Goal: Information Seeking & Learning: Learn about a topic

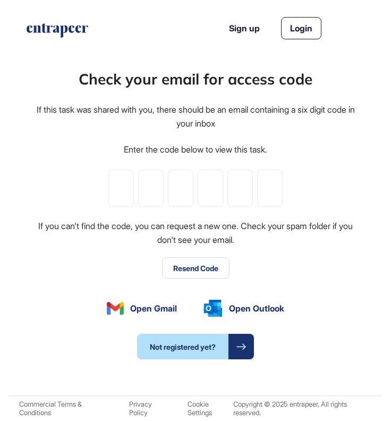
type input "*"
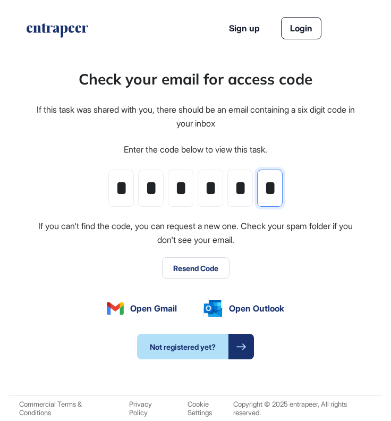
type input "*"
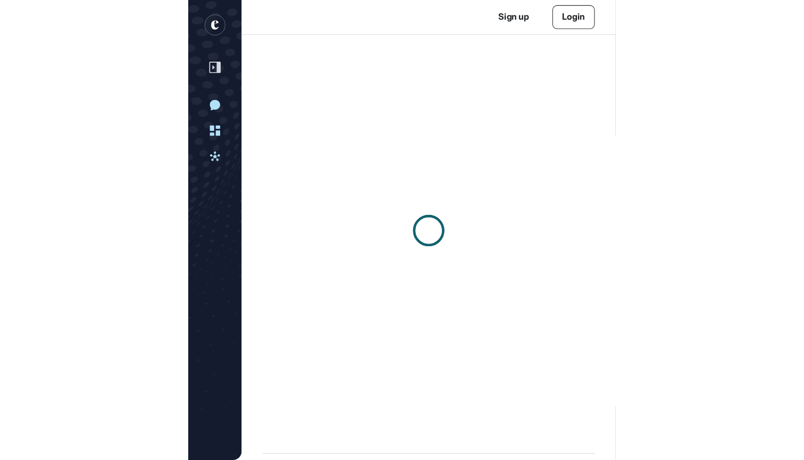
scroll to position [1, 1]
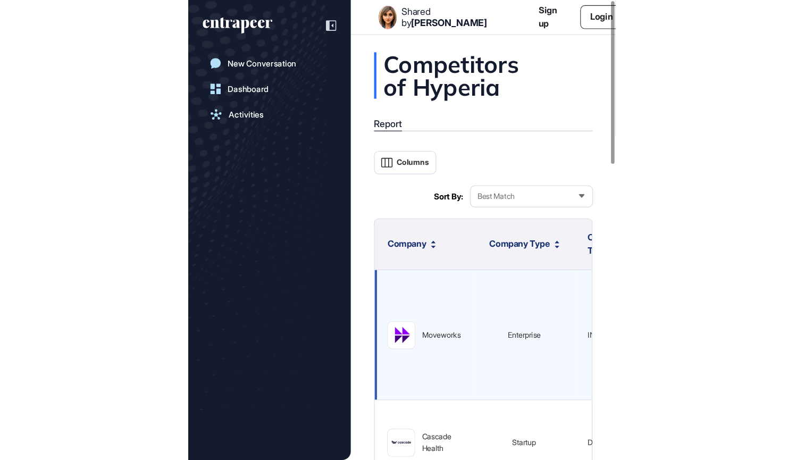
scroll to position [460, 804]
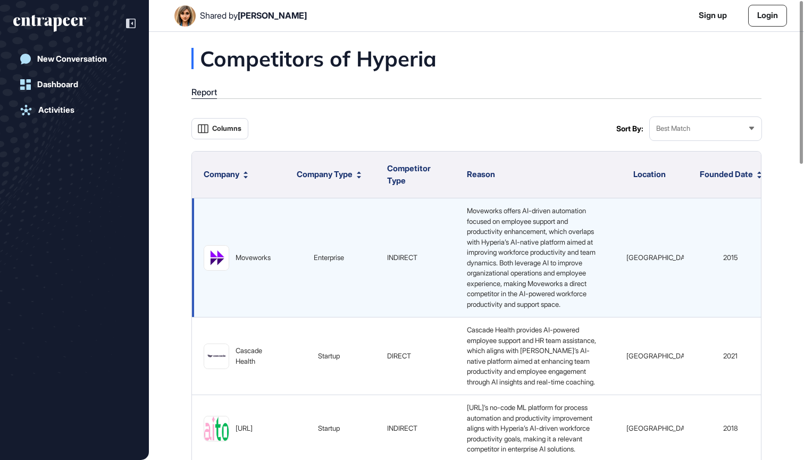
click at [249, 268] on div "Moveworks" at bounding box center [237, 258] width 67 height 26
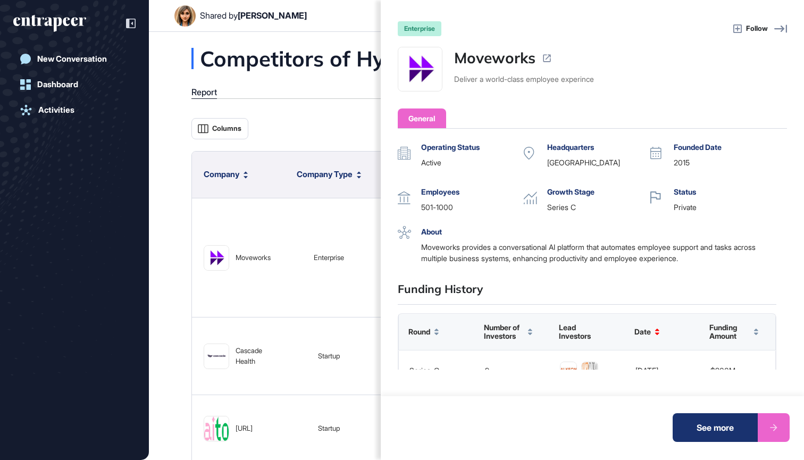
click at [391, 421] on div at bounding box center [774, 427] width 32 height 29
click at [391, 58] on icon at bounding box center [547, 58] width 10 height 10
click at [391, 51] on link at bounding box center [547, 58] width 10 height 22
click at [391, 57] on icon at bounding box center [547, 58] width 10 height 10
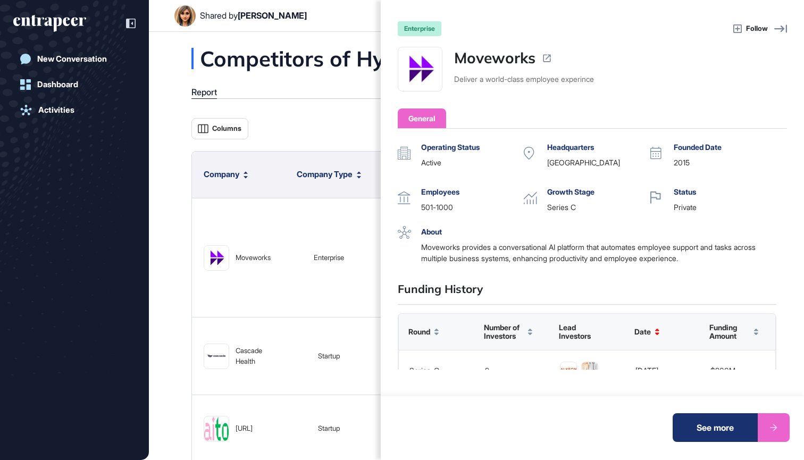
click at [391, 57] on icon at bounding box center [547, 58] width 10 height 10
click at [391, 113] on div "General" at bounding box center [592, 118] width 389 height 20
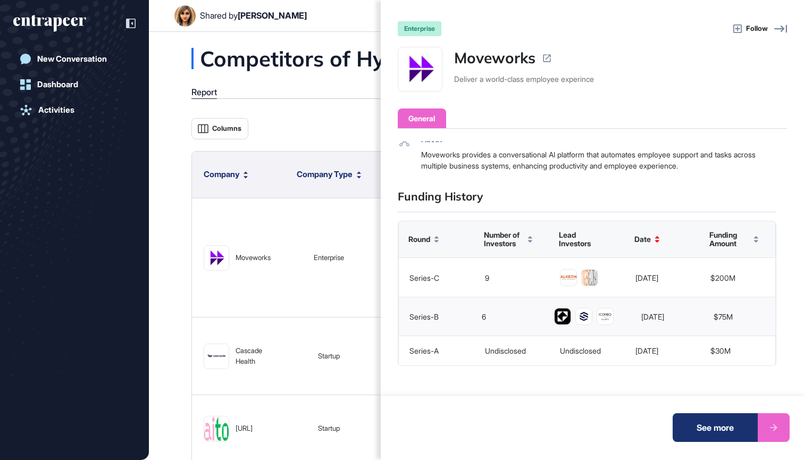
scroll to position [92, 0]
click at [391, 245] on div "Funding Amount" at bounding box center [737, 240] width 75 height 36
click at [323, 305] on div "enterprise Follow Moveworks Deliver a world-class employee experince General Op…" at bounding box center [402, 230] width 804 height 460
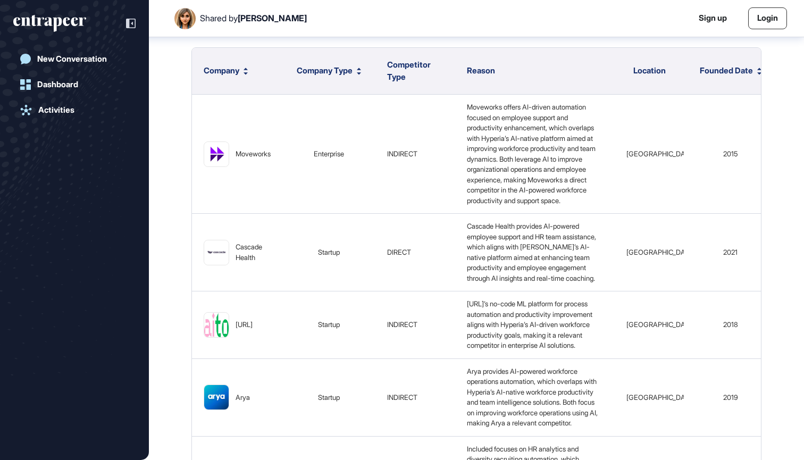
scroll to position [111, 0]
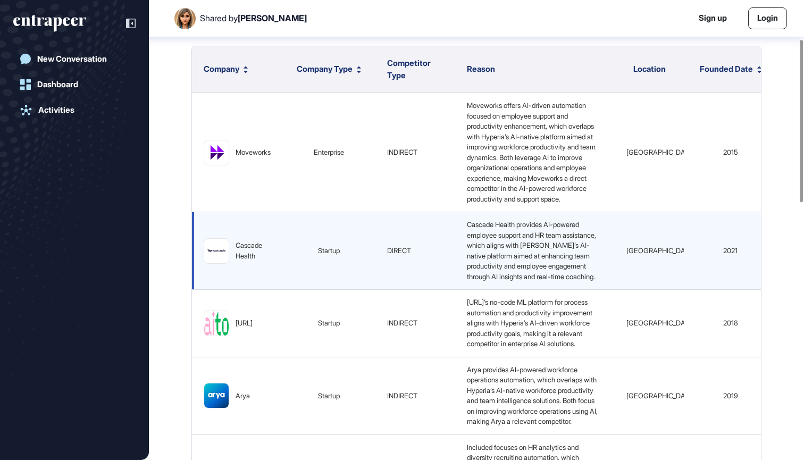
click at [225, 255] on img at bounding box center [216, 251] width 24 height 8
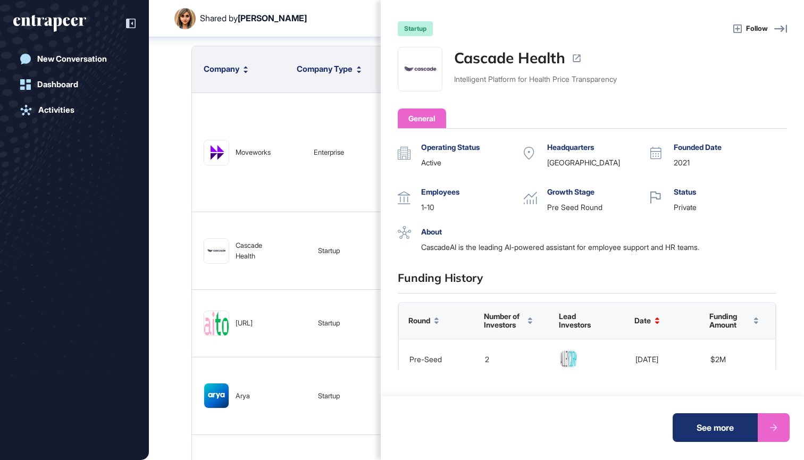
scroll to position [0, 0]
click at [296, 350] on div "startup Follow Cascade Health Intelligent Platform for Health Price Transparenc…" at bounding box center [402, 230] width 804 height 460
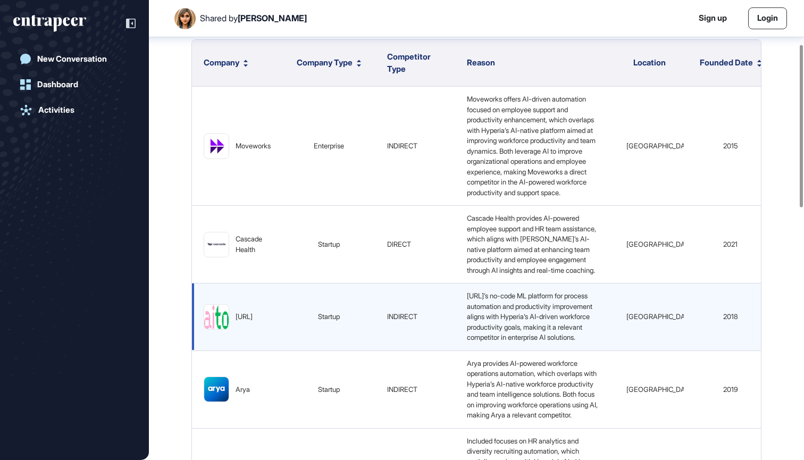
scroll to position [119, 0]
click at [241, 321] on div "aito.ai" at bounding box center [244, 315] width 17 height 11
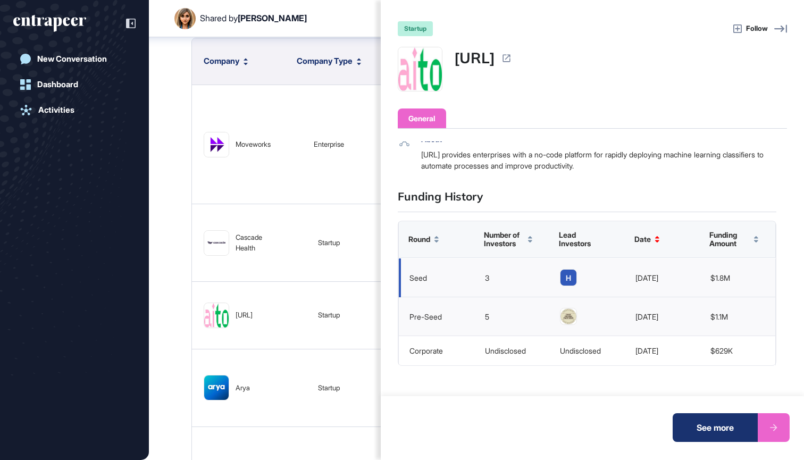
scroll to position [92, 0]
click at [175, 271] on div "startup Follow aito.ai General Operating Status active Headquarters Finland Fou…" at bounding box center [402, 230] width 804 height 460
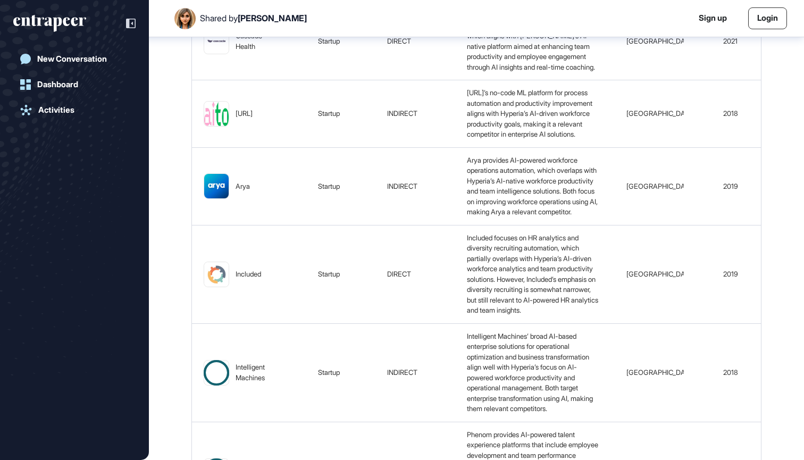
scroll to position [324, 0]
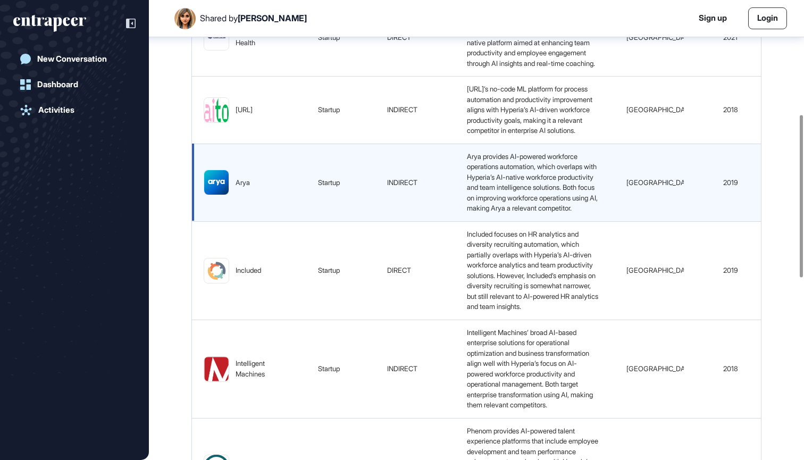
click at [245, 188] on div "Arya" at bounding box center [243, 183] width 14 height 11
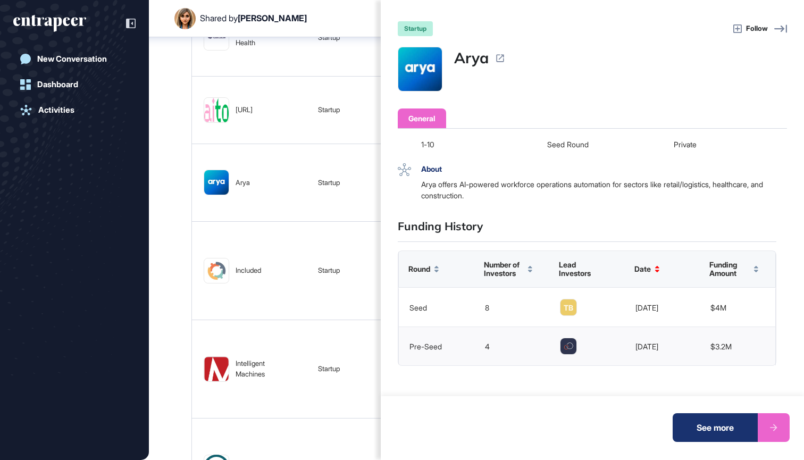
scroll to position [62, 0]
click at [189, 315] on div "startup Follow Arya General Operating Status active Headquarters United States …" at bounding box center [402, 230] width 804 height 460
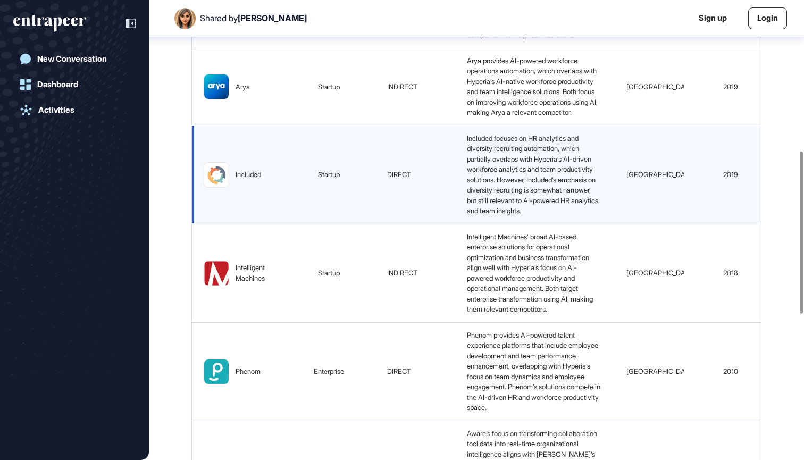
scroll to position [429, 0]
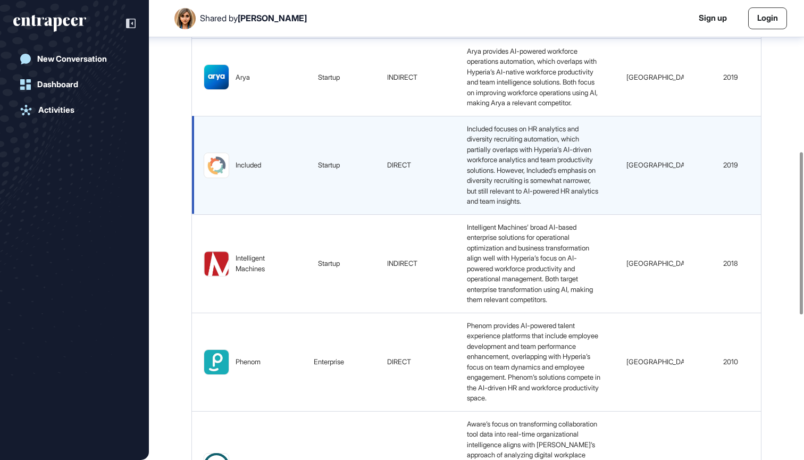
click at [252, 171] on div "Included" at bounding box center [249, 165] width 26 height 11
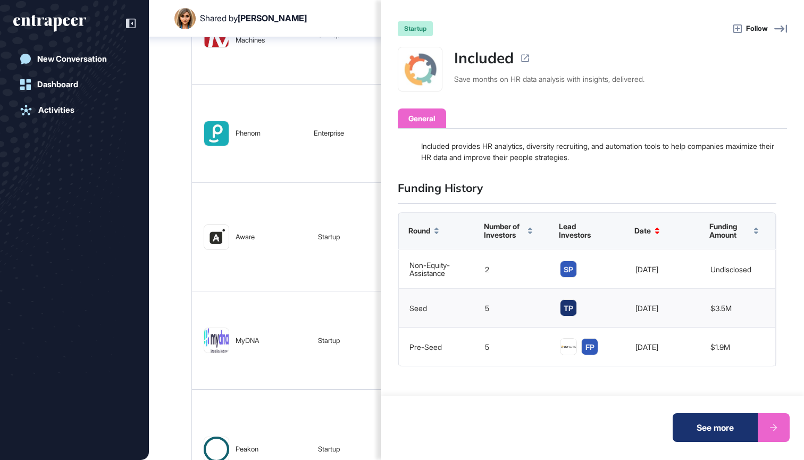
scroll to position [489, 0]
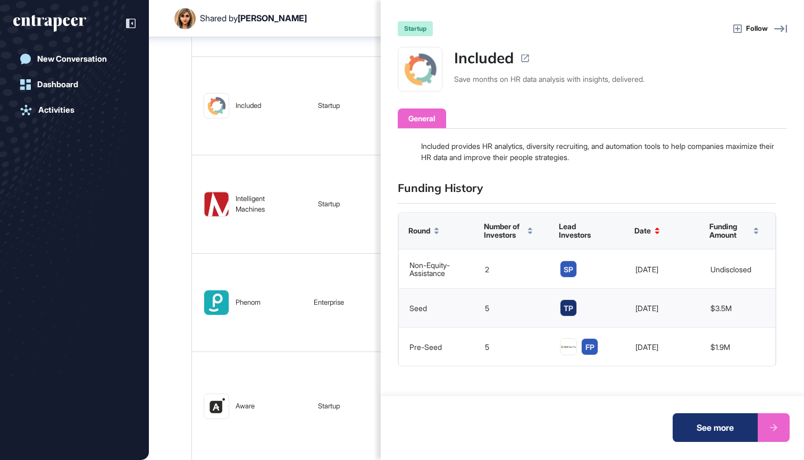
click at [183, 210] on div "startup Follow Included Save months on HR data analysis with insights, delivere…" at bounding box center [402, 230] width 804 height 460
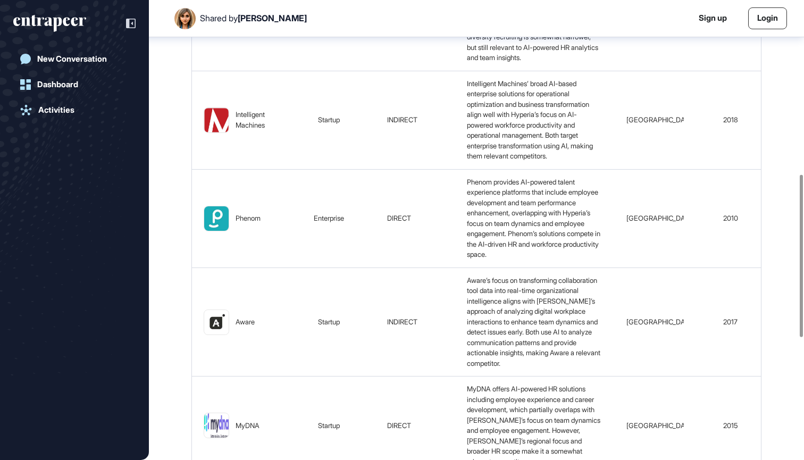
scroll to position [600, 0]
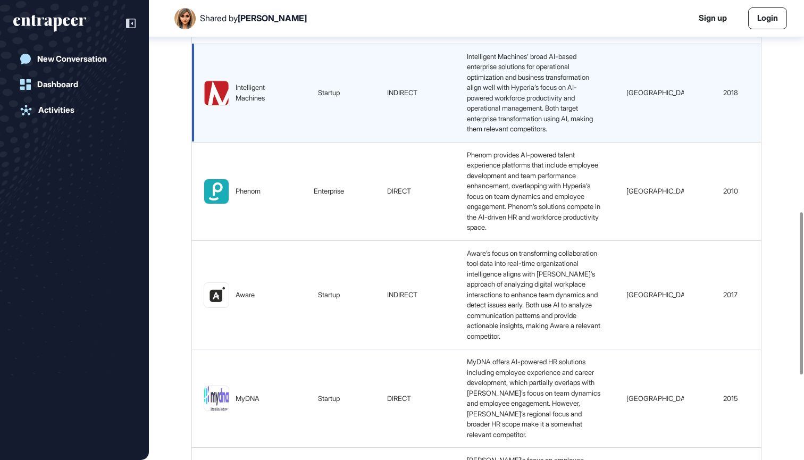
click at [248, 103] on div "Intelligent Machines" at bounding box center [253, 92] width 35 height 21
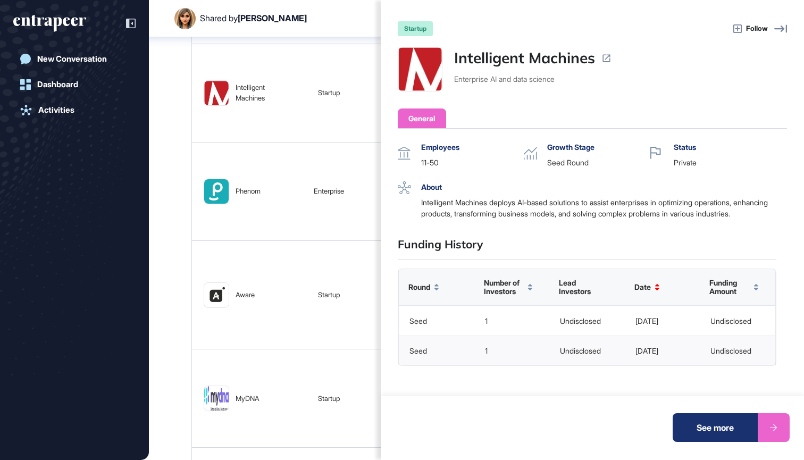
scroll to position [55, 0]
click at [391, 54] on link "Intelligent Machines" at bounding box center [524, 58] width 141 height 22
click at [164, 236] on div "startup Follow Intelligent Machines Enterprise AI and data science General Oper…" at bounding box center [402, 230] width 804 height 460
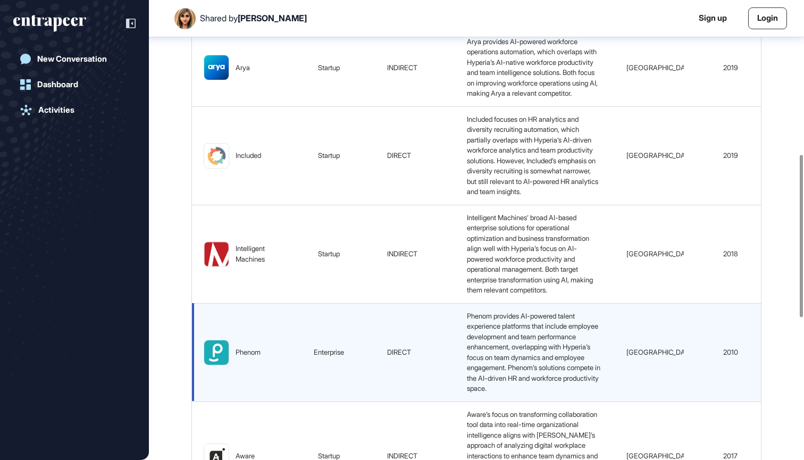
scroll to position [437, 0]
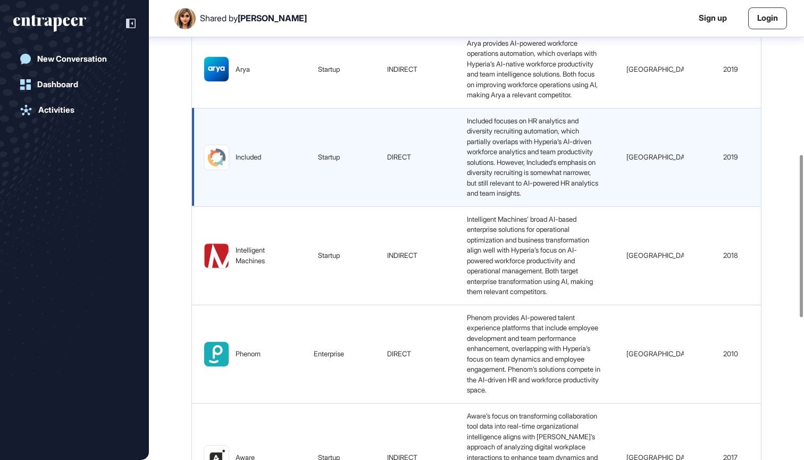
click at [253, 163] on div "Included" at bounding box center [249, 157] width 26 height 11
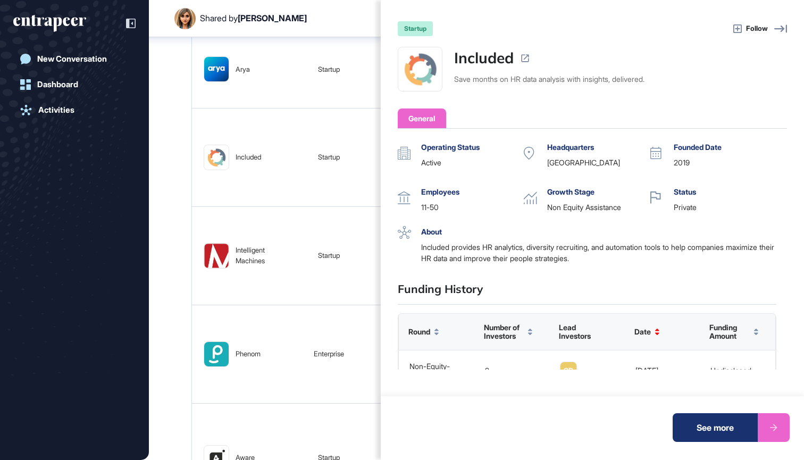
click at [186, 206] on div "startup Follow Included Save months on HR data analysis with insights, delivere…" at bounding box center [402, 230] width 804 height 460
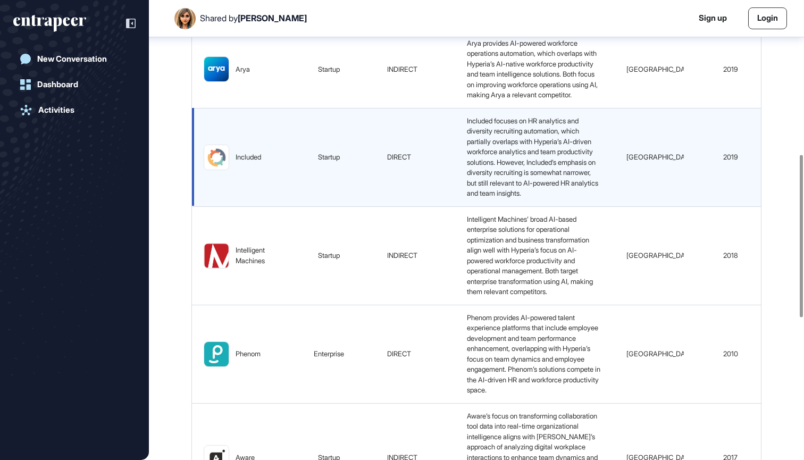
click at [264, 170] on div "Included" at bounding box center [237, 158] width 67 height 26
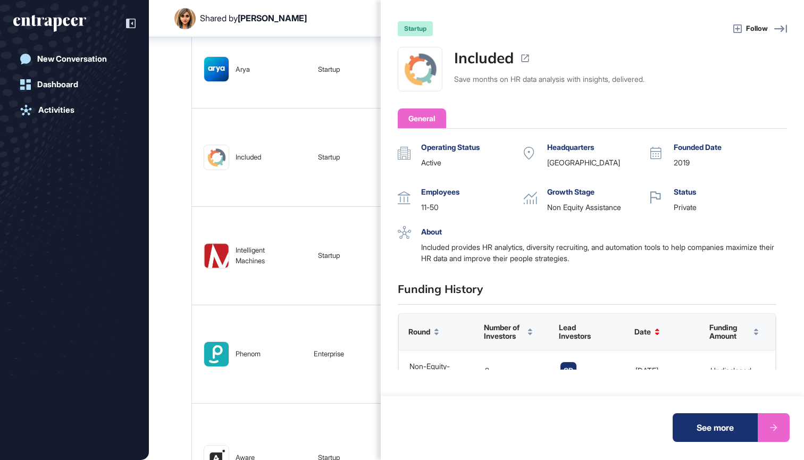
click at [391, 61] on link "Included" at bounding box center [484, 58] width 60 height 22
click at [167, 188] on div "startup Follow Included Save months on HR data analysis with insights, delivere…" at bounding box center [402, 230] width 804 height 460
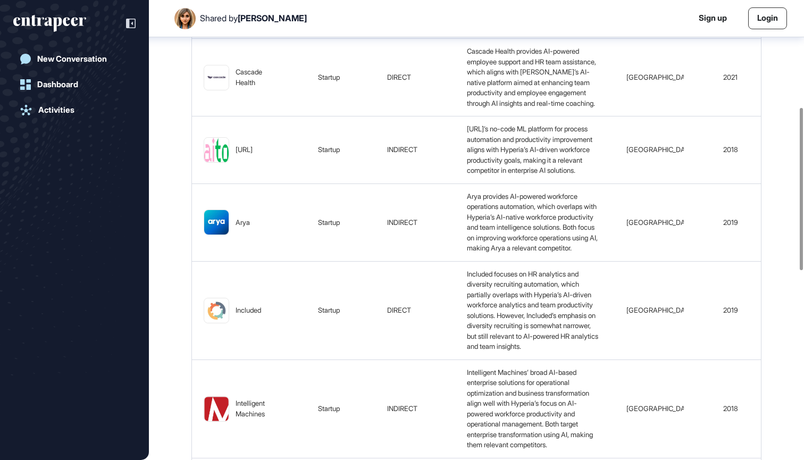
scroll to position [285, 0]
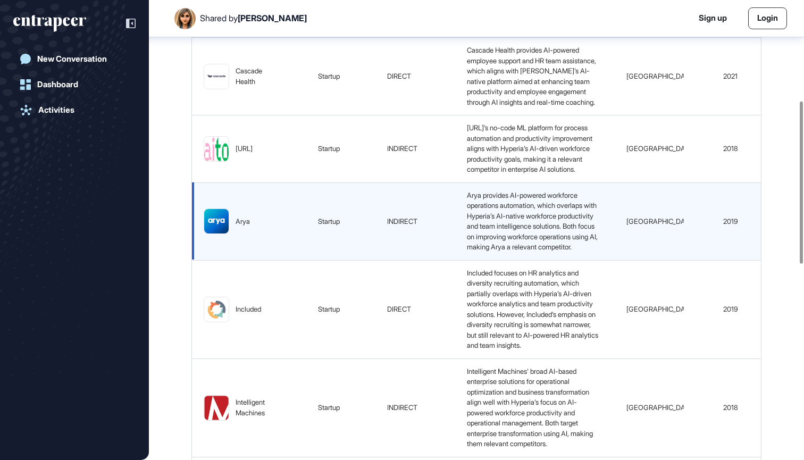
click at [225, 233] on img at bounding box center [216, 221] width 24 height 24
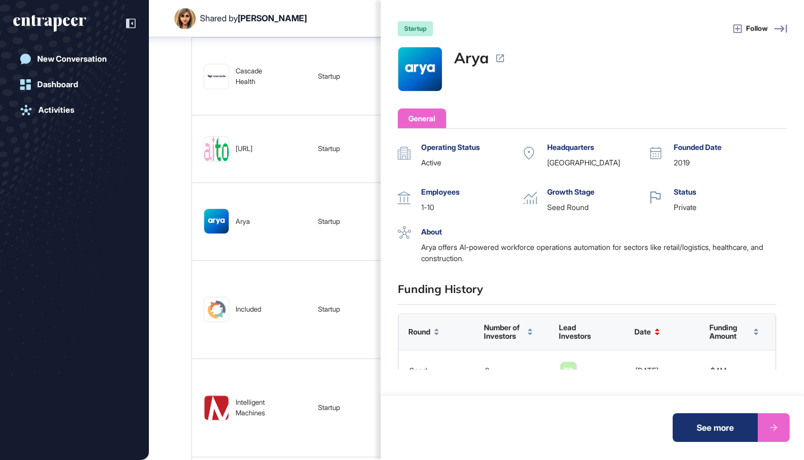
click at [391, 75] on img at bounding box center [420, 69] width 44 height 44
click at [166, 281] on div "startup Follow Arya General Operating Status active Headquarters United States …" at bounding box center [402, 230] width 804 height 460
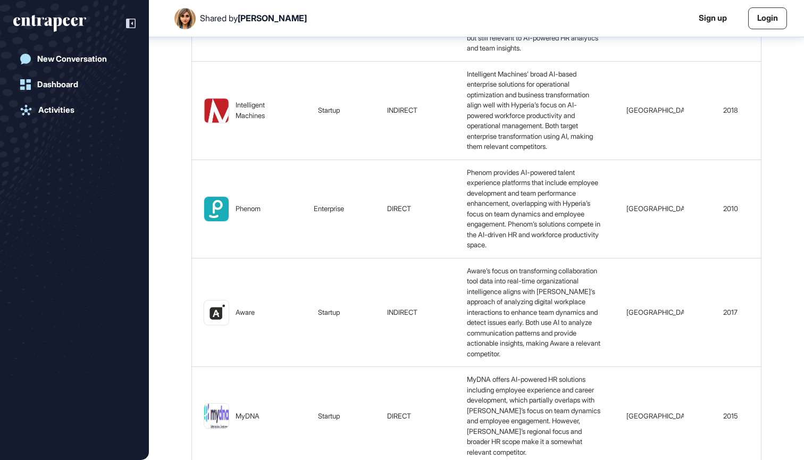
scroll to position [612, 0]
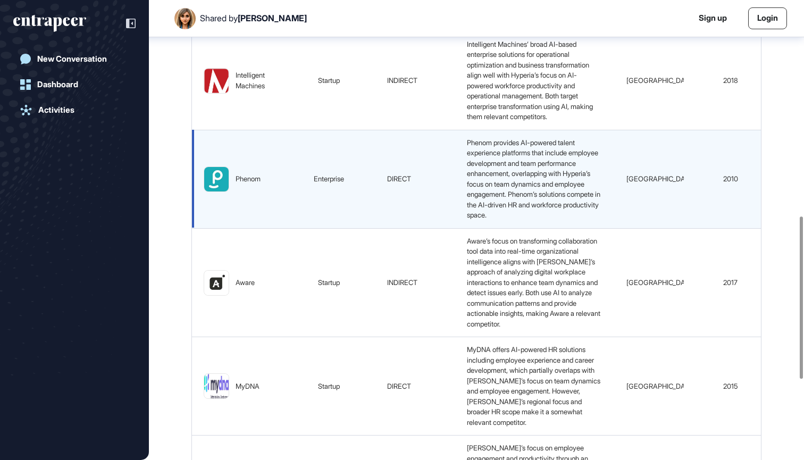
click at [224, 228] on td "Phenom" at bounding box center [237, 179] width 90 height 98
click at [223, 191] on img at bounding box center [216, 179] width 24 height 24
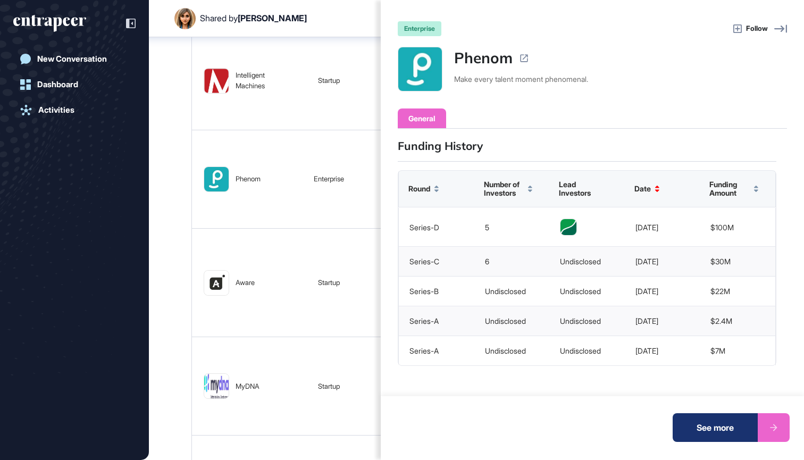
scroll to position [154, 0]
click at [391, 81] on img at bounding box center [420, 69] width 44 height 44
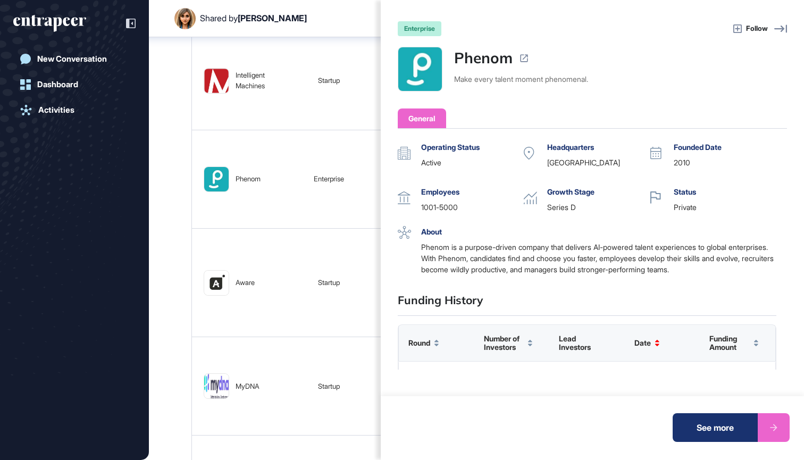
scroll to position [0, 0]
click at [116, 300] on div "enterprise Follow Phenom Make every talent moment phenomenal. General Operating…" at bounding box center [402, 230] width 804 height 460
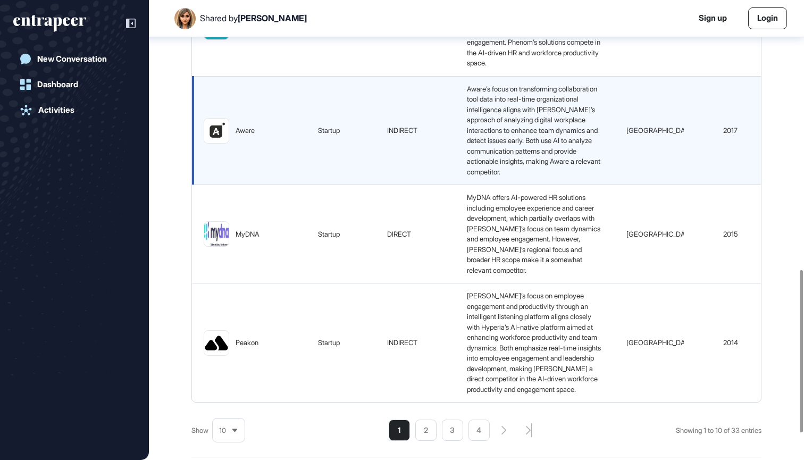
scroll to position [766, 0]
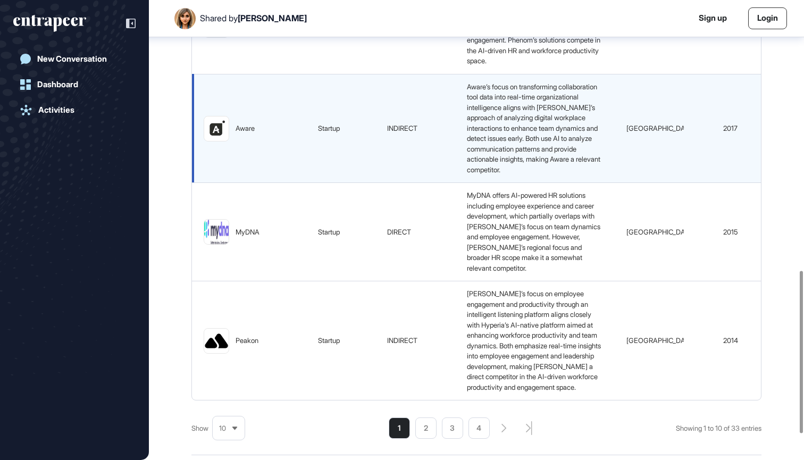
click at [226, 141] on img at bounding box center [216, 128] width 24 height 24
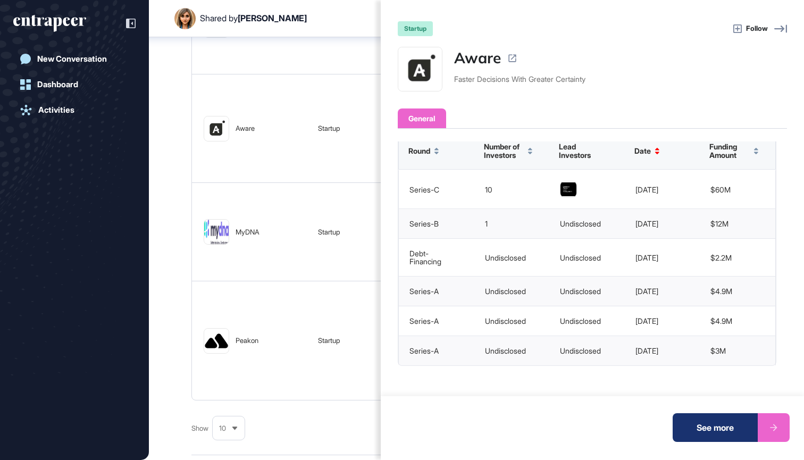
scroll to position [158, 0]
click at [174, 288] on div "startup Follow Aware Faster Decisions With Greater Certainty General Operating …" at bounding box center [402, 230] width 804 height 460
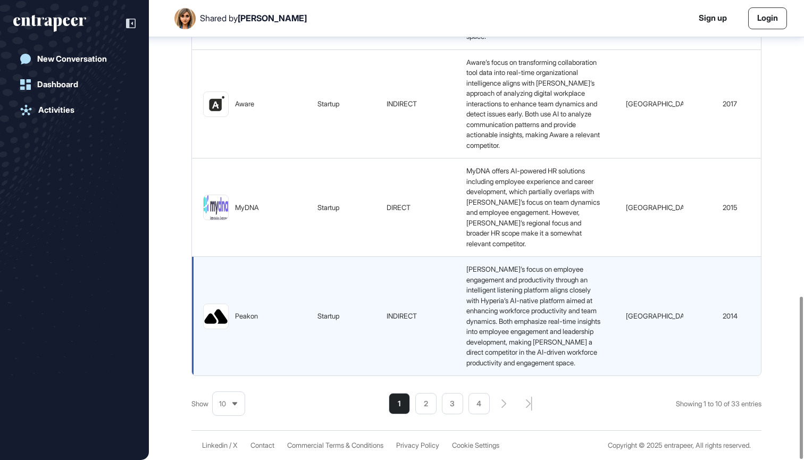
scroll to position [839, 0]
click at [217, 311] on img at bounding box center [216, 316] width 24 height 24
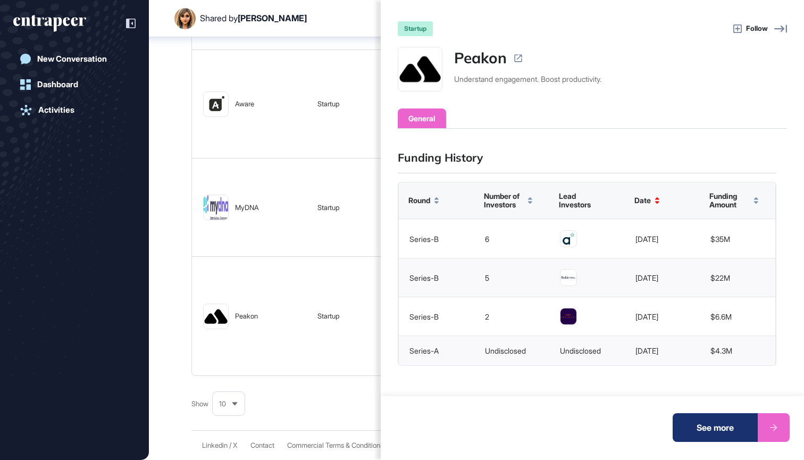
scroll to position [131, 0]
click at [274, 278] on div "startup Follow Peakon Understand engagement. Boost productivity. General Operat…" at bounding box center [402, 230] width 804 height 460
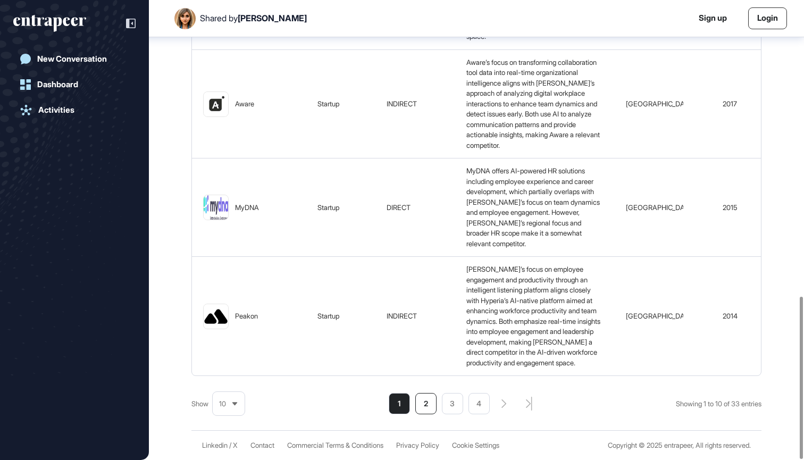
click at [391, 410] on li "2" at bounding box center [425, 403] width 21 height 21
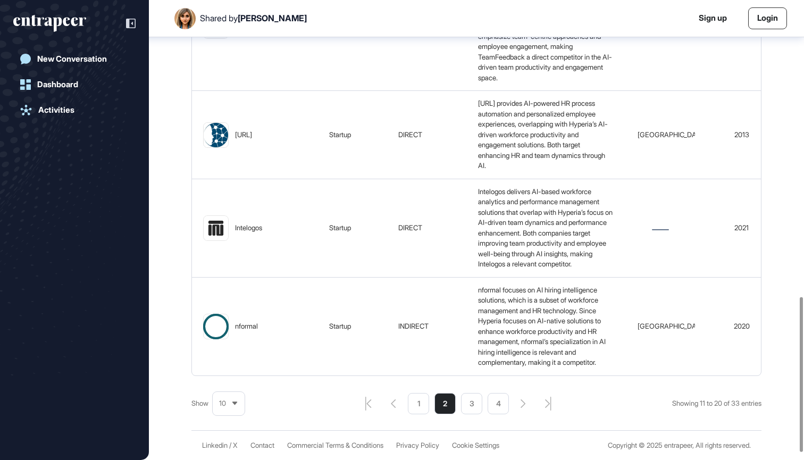
scroll to position [900, 0]
click at [391, 408] on li "1" at bounding box center [418, 403] width 21 height 21
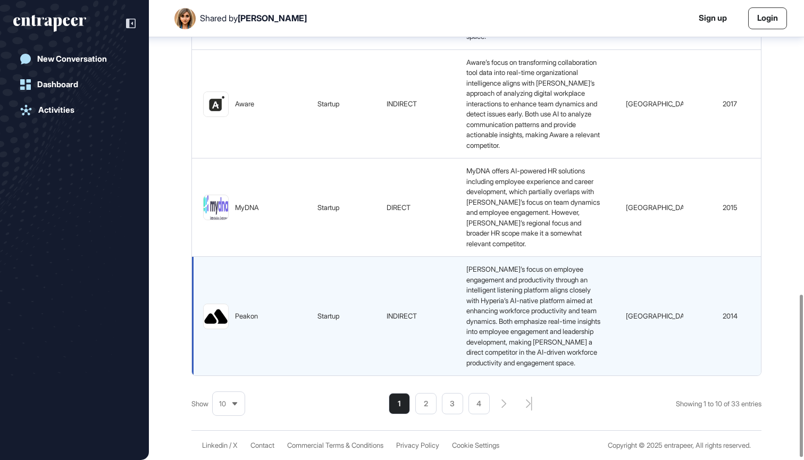
scroll to position [834, 0]
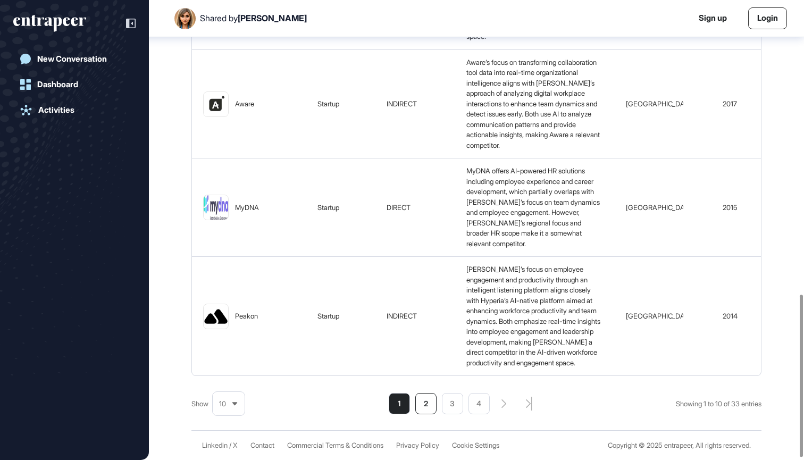
click at [391, 406] on li "2" at bounding box center [425, 403] width 21 height 21
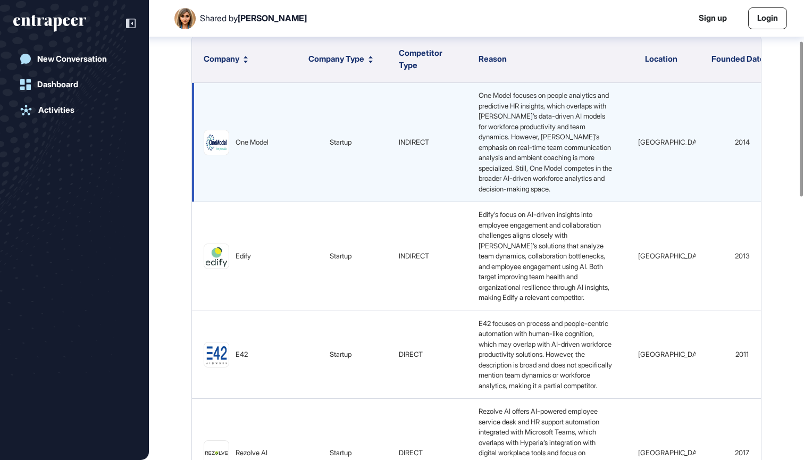
scroll to position [122, 0]
click at [233, 144] on div "One Model" at bounding box center [243, 142] width 79 height 26
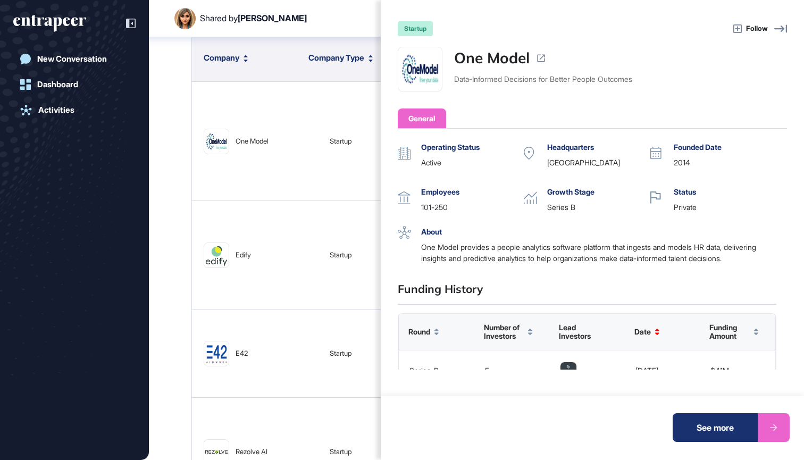
scroll to position [170, 0]
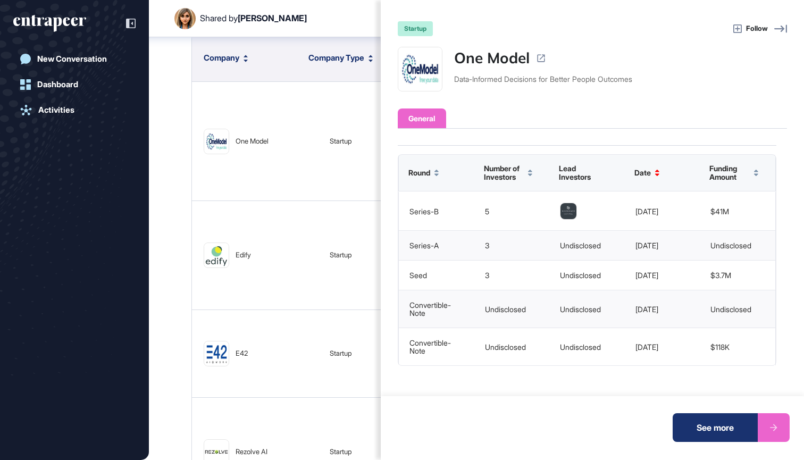
click at [280, 188] on div "startup Follow One Model Data-Informed Decisions for Better People Outcomes Gen…" at bounding box center [402, 230] width 804 height 460
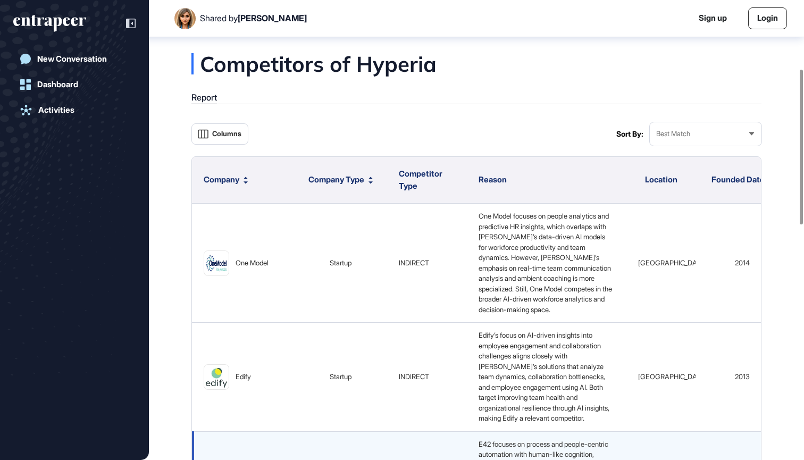
scroll to position [0, 0]
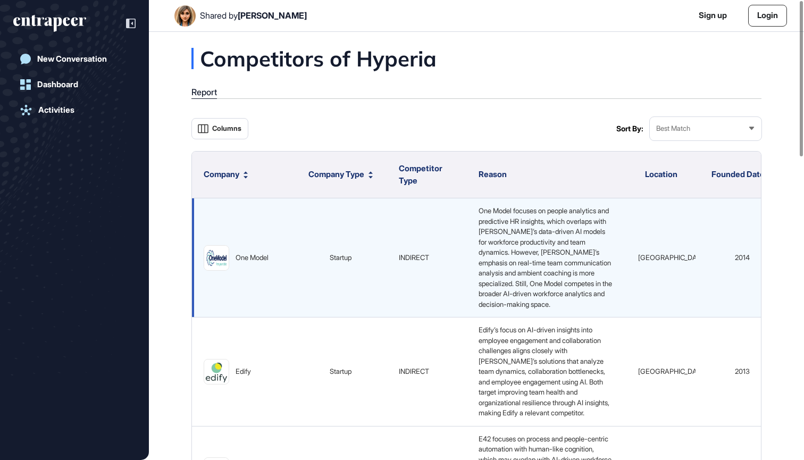
click at [262, 261] on div "One Model" at bounding box center [252, 258] width 33 height 11
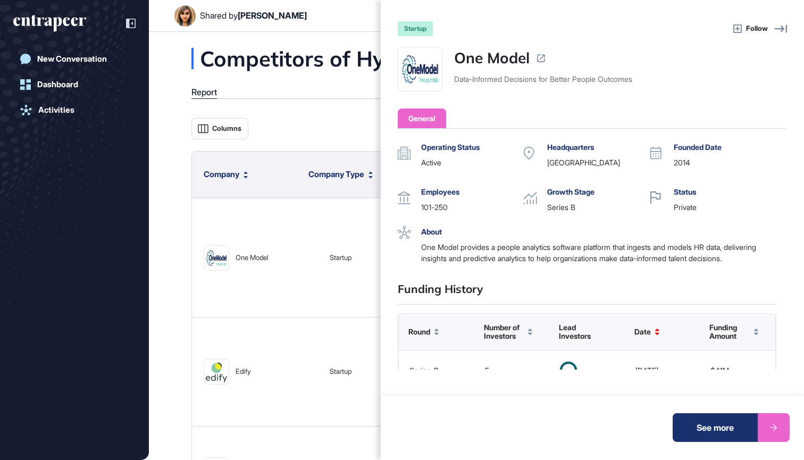
click at [391, 66] on link "One Model" at bounding box center [491, 58] width 75 height 22
click at [295, 180] on div "startup Follow One Model Data-Informed Decisions for Better People Outcomes Gen…" at bounding box center [402, 230] width 804 height 460
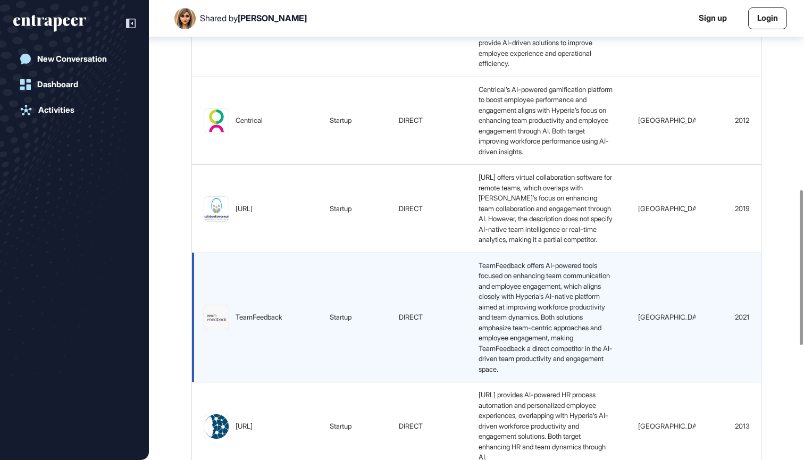
scroll to position [551, 0]
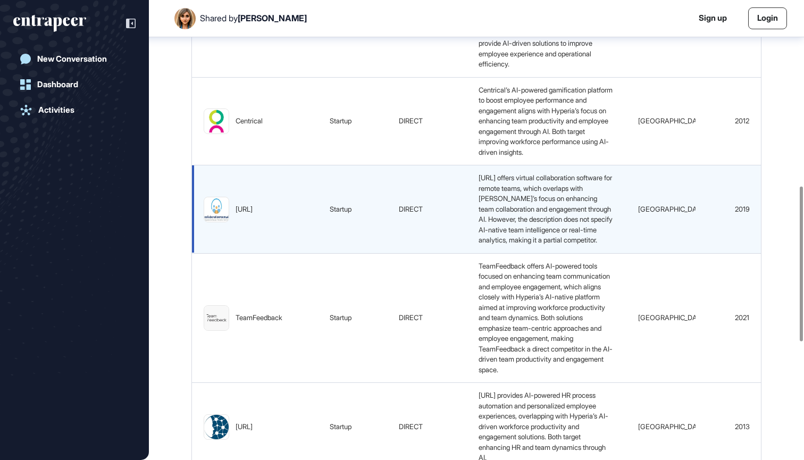
click at [239, 215] on div "[URL]" at bounding box center [244, 209] width 17 height 11
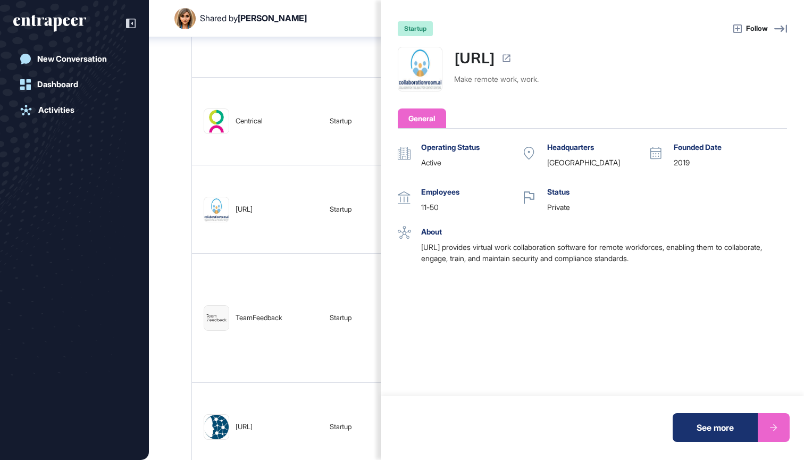
click at [391, 68] on img at bounding box center [420, 69] width 44 height 44
click at [209, 263] on div "startup Follow collaborationroom.ai Make remote work, work. General Operating S…" at bounding box center [402, 230] width 804 height 460
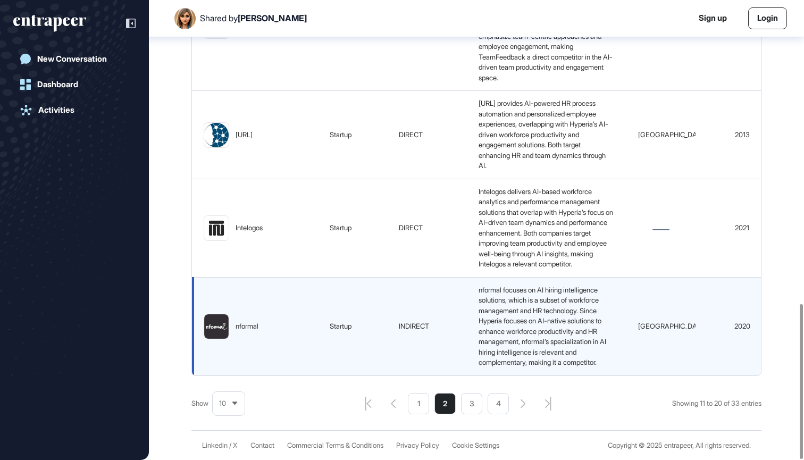
scroll to position [0, 0]
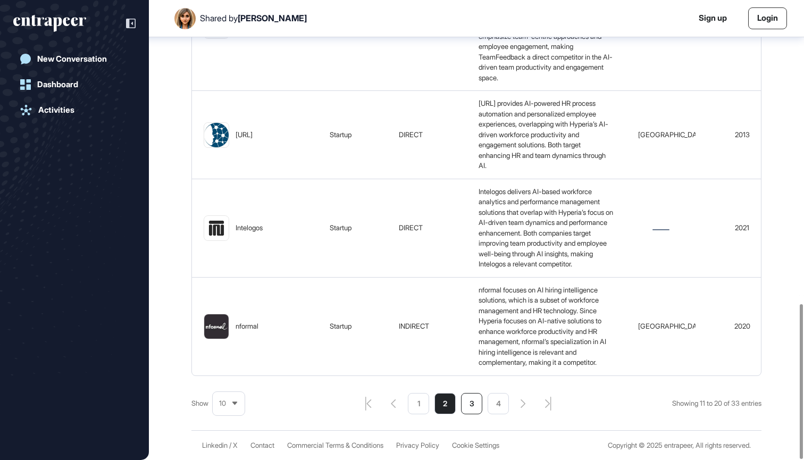
click at [391, 400] on li "3" at bounding box center [471, 403] width 21 height 21
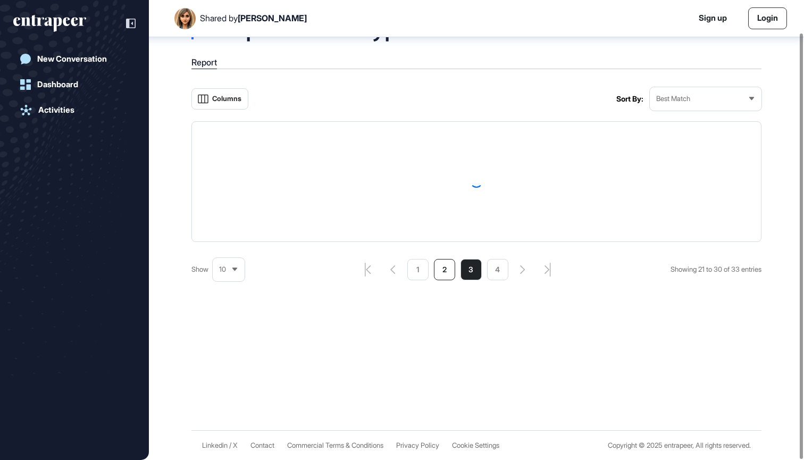
click at [391, 270] on li "2" at bounding box center [444, 269] width 21 height 21
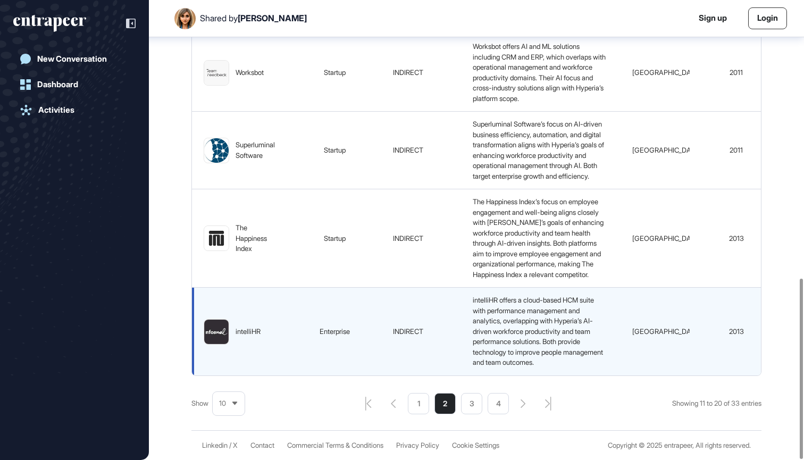
scroll to position [708, 0]
click at [222, 332] on img at bounding box center [216, 332] width 24 height 24
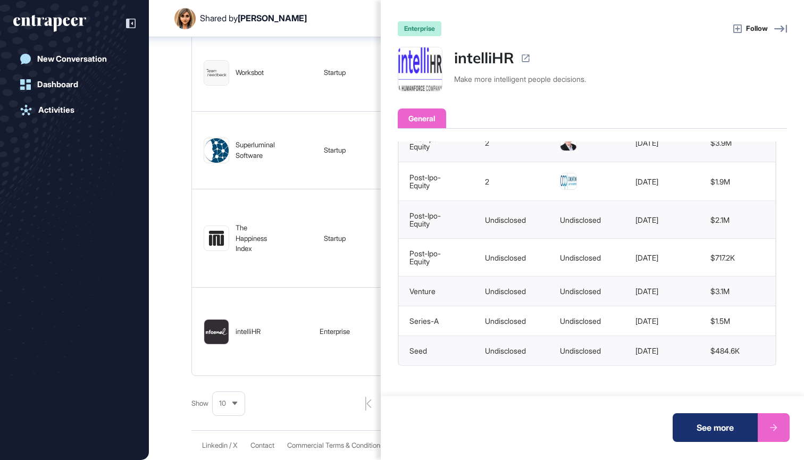
scroll to position [276, 0]
click at [339, 367] on div "enterprise Follow intelliHR Make more intelligent people decisions. General Ope…" at bounding box center [402, 230] width 804 height 460
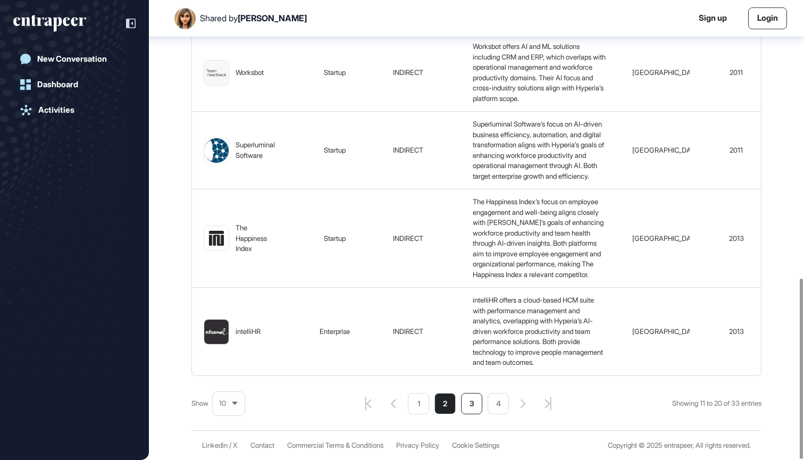
click at [391, 407] on li "3" at bounding box center [471, 403] width 21 height 21
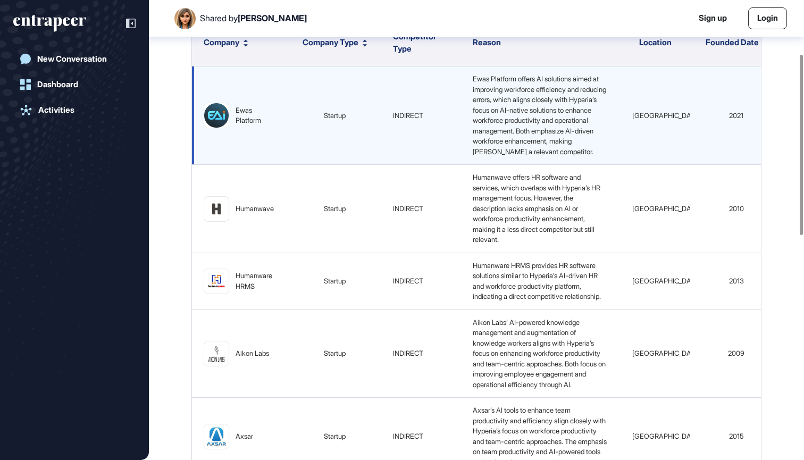
scroll to position [0, 0]
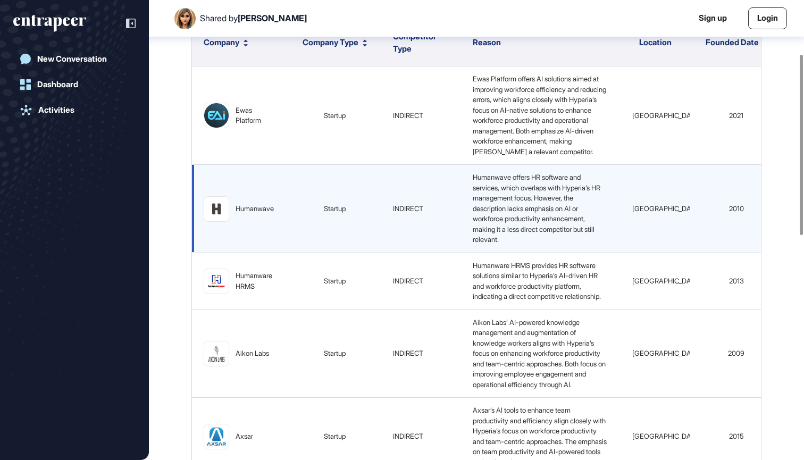
click at [237, 214] on div "Humanwave" at bounding box center [255, 209] width 38 height 11
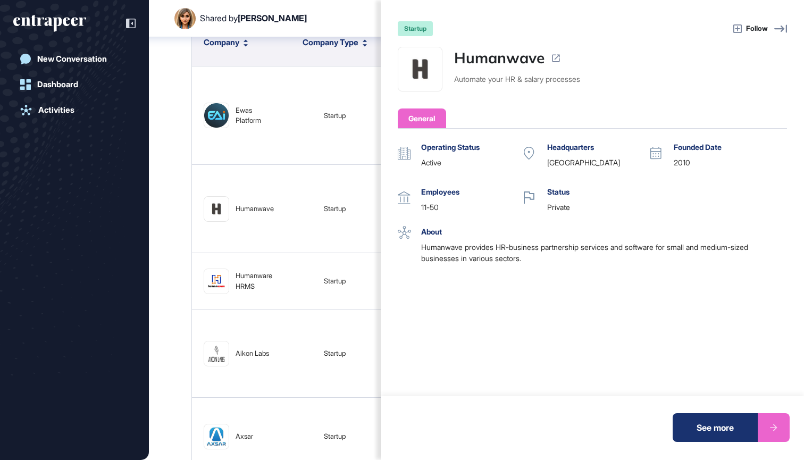
click at [305, 209] on div "startup Follow Humanwave Automate your HR & salary processes General Operating …" at bounding box center [402, 230] width 804 height 460
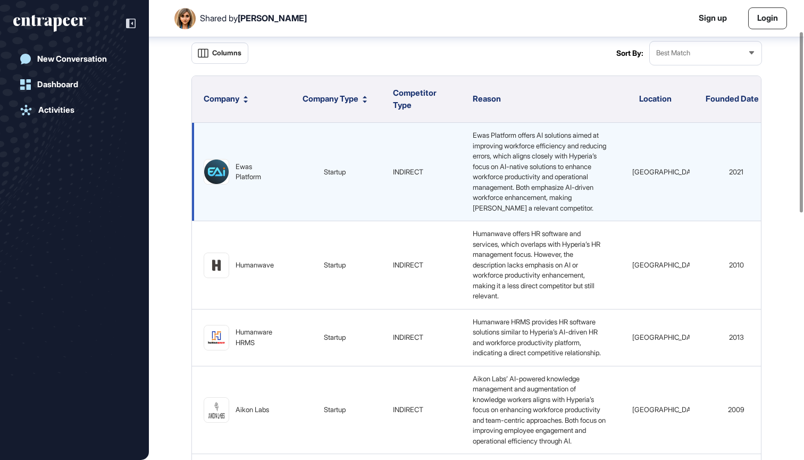
scroll to position [81, 0]
click at [248, 184] on div "Ewas Platform" at bounding box center [240, 171] width 73 height 26
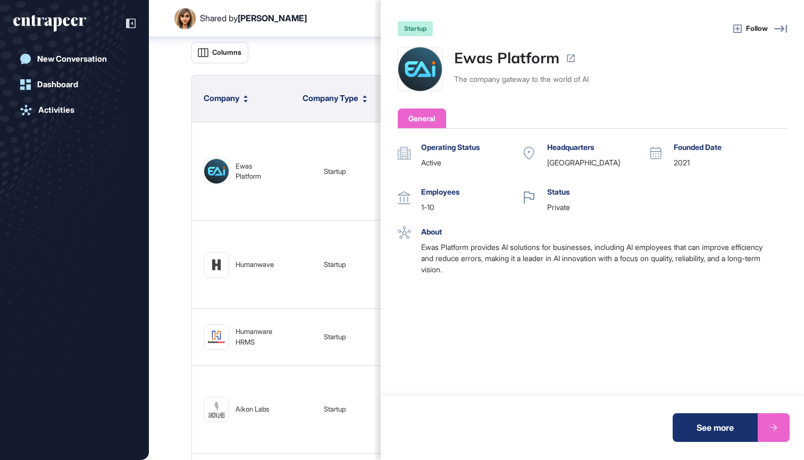
click at [309, 265] on div "startup Follow Ewas Platform The company gateway to the world of AI General Ope…" at bounding box center [402, 230] width 804 height 460
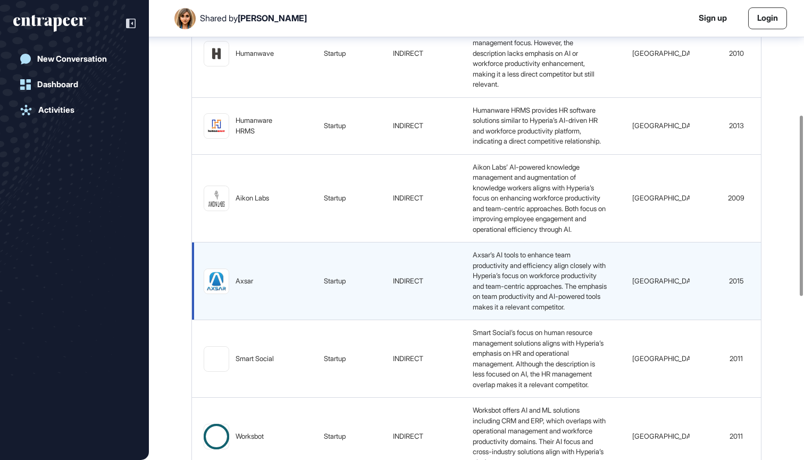
scroll to position [293, 0]
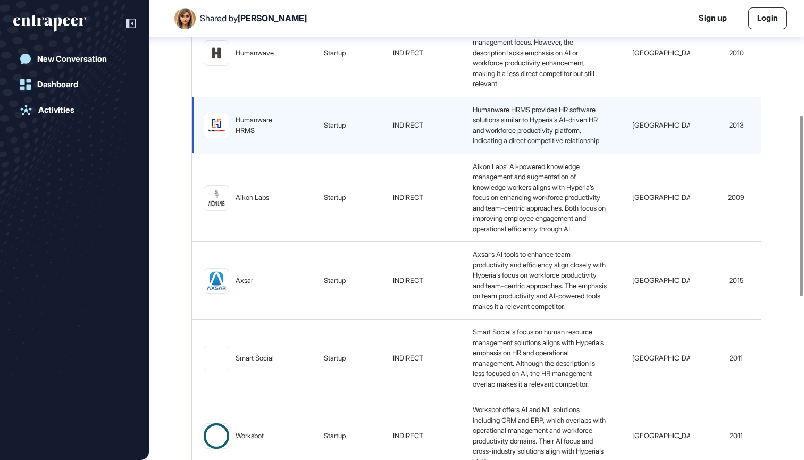
click at [238, 125] on div "Humanware HRMS" at bounding box center [256, 125] width 41 height 21
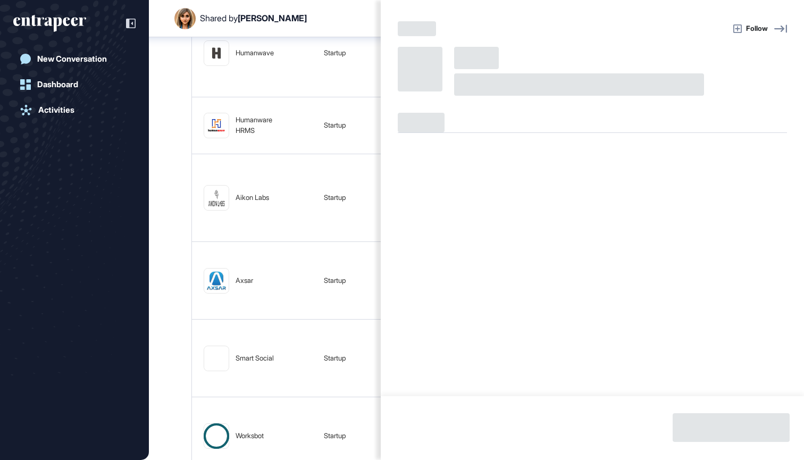
click at [299, 204] on div "Follow" at bounding box center [402, 230] width 804 height 460
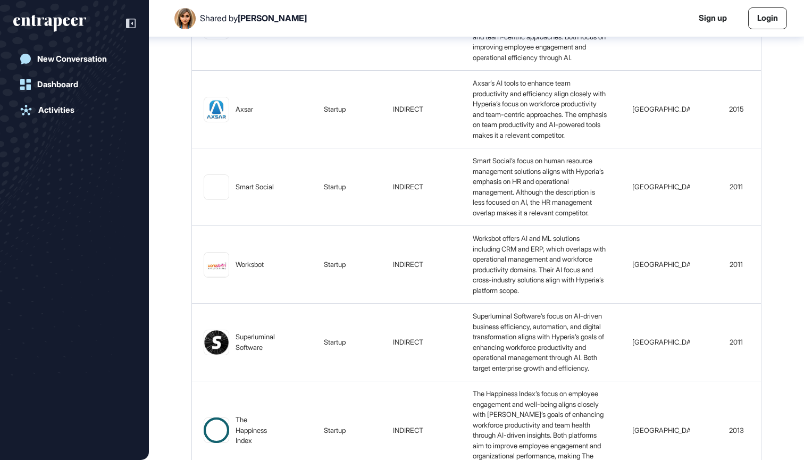
scroll to position [0, 3]
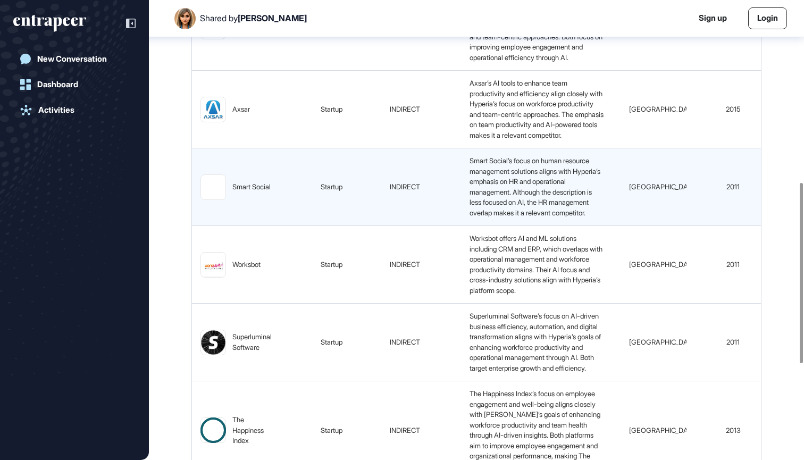
click at [232, 200] on div "Smart Social" at bounding box center [236, 187] width 73 height 26
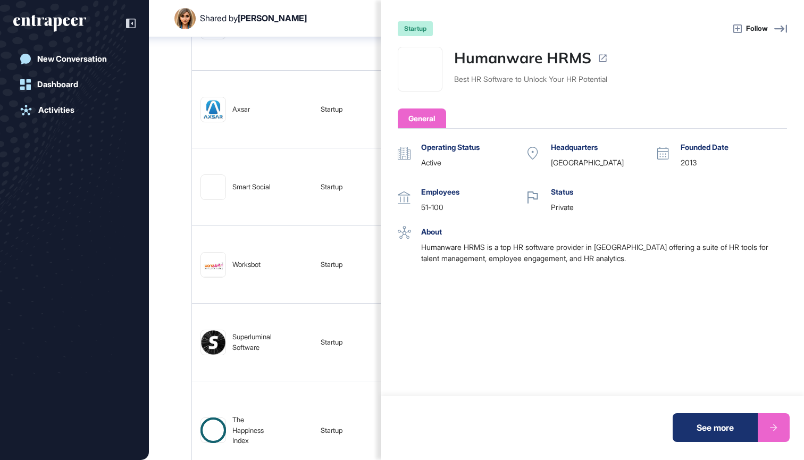
click at [175, 302] on div "startup Follow Humanware HRMS Best HR Software to Unlock Your HR Potential Gene…" at bounding box center [402, 230] width 804 height 460
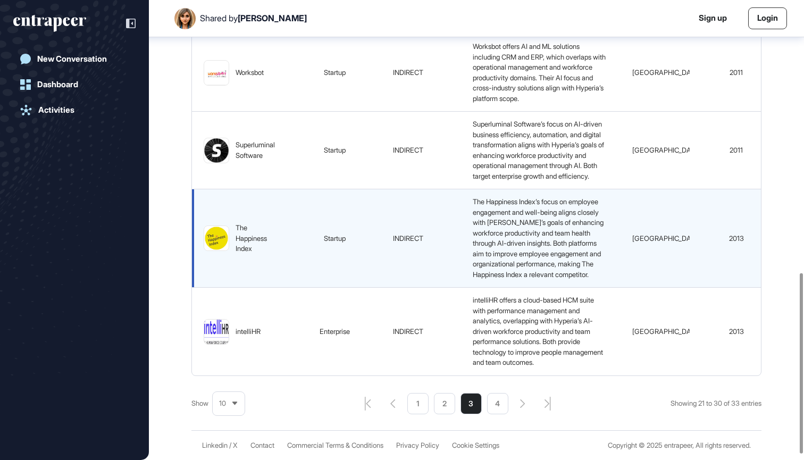
scroll to position [0, 0]
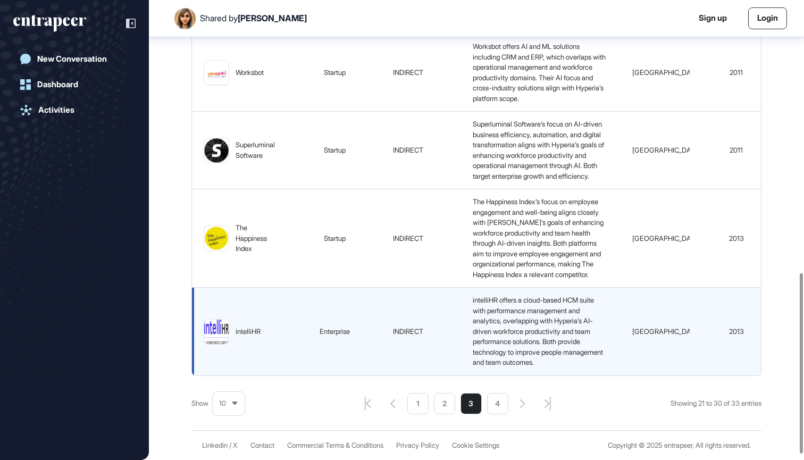
click at [238, 337] on div "intelliHR" at bounding box center [248, 331] width 25 height 11
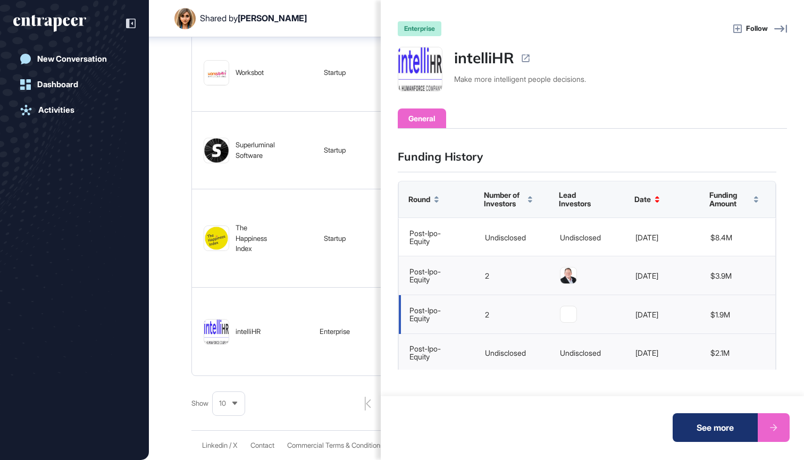
scroll to position [131, 0]
click at [391, 125] on div "General" at bounding box center [592, 118] width 389 height 20
click at [391, 127] on div "General" at bounding box center [592, 118] width 389 height 20
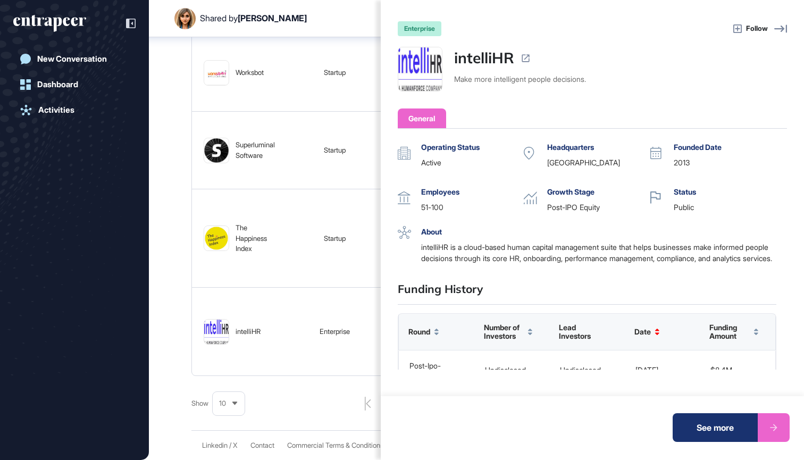
scroll to position [0, 0]
click at [165, 258] on div "enterprise Follow intelliHR Make more intelligent people decisions. General Ope…" at bounding box center [402, 230] width 804 height 460
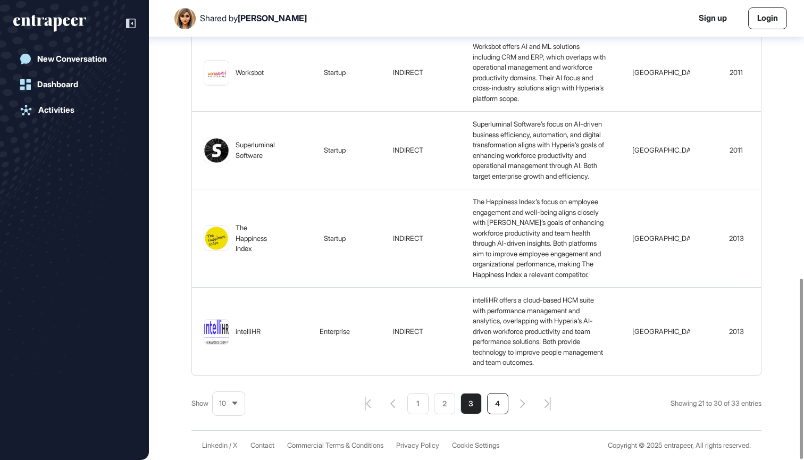
click at [391, 407] on li "4" at bounding box center [497, 403] width 21 height 21
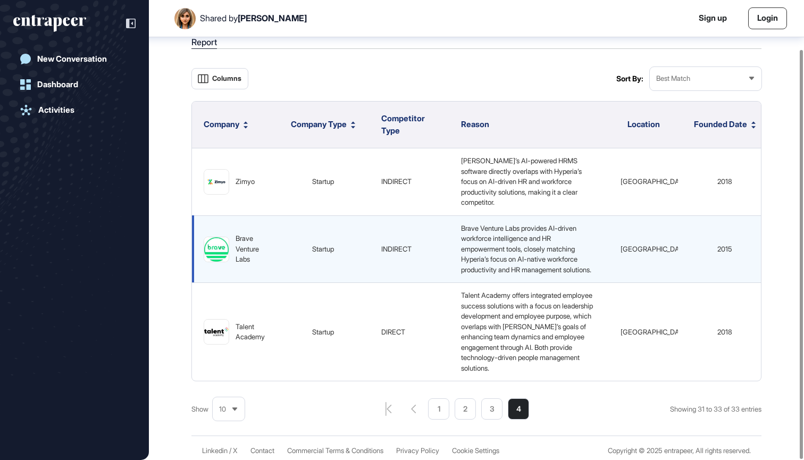
scroll to position [55, 0]
click at [391, 233] on span "Brave Venture Labs provides AI-driven workforce intelligence and HR empowerment…" at bounding box center [526, 249] width 130 height 50
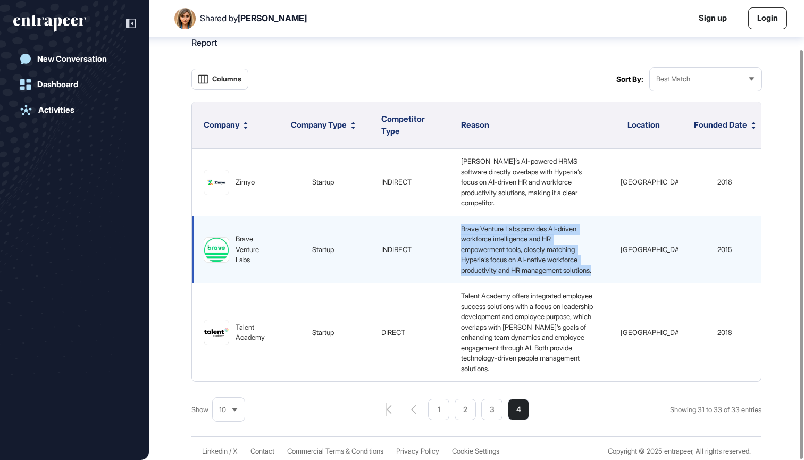
click at [391, 233] on span "Brave Venture Labs provides AI-driven workforce intelligence and HR empowerment…" at bounding box center [526, 249] width 130 height 50
click at [391, 243] on span "Brave Venture Labs provides AI-driven workforce intelligence and HR empowerment…" at bounding box center [526, 249] width 130 height 50
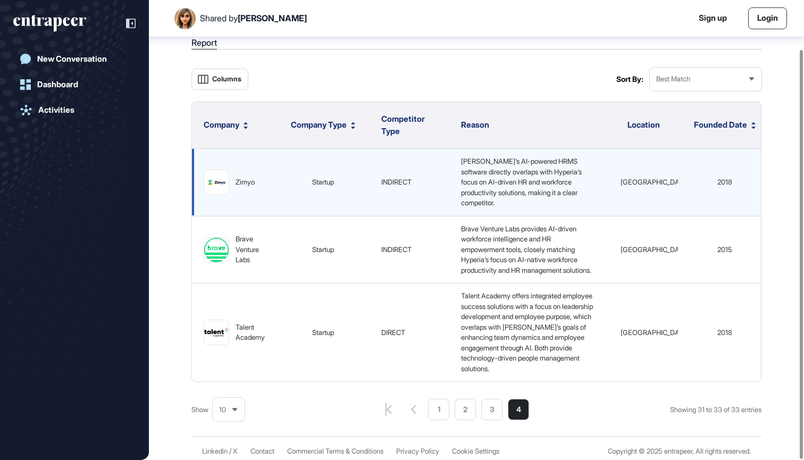
scroll to position [0, 0]
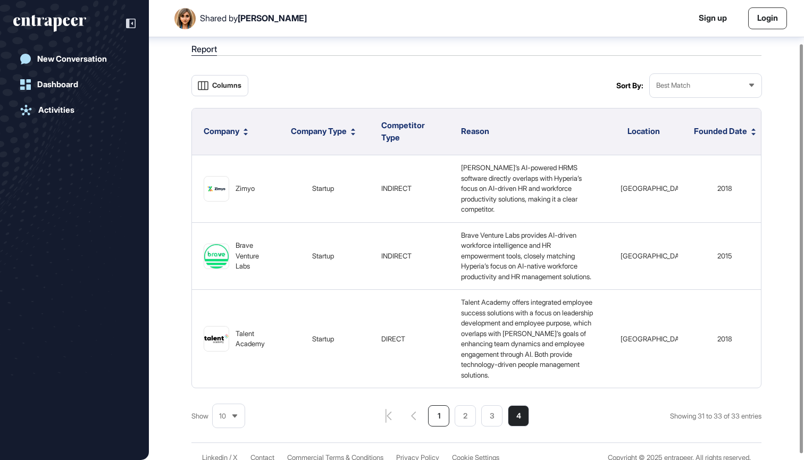
click at [391, 413] on li "1" at bounding box center [438, 415] width 21 height 21
